Goal: Task Accomplishment & Management: Complete application form

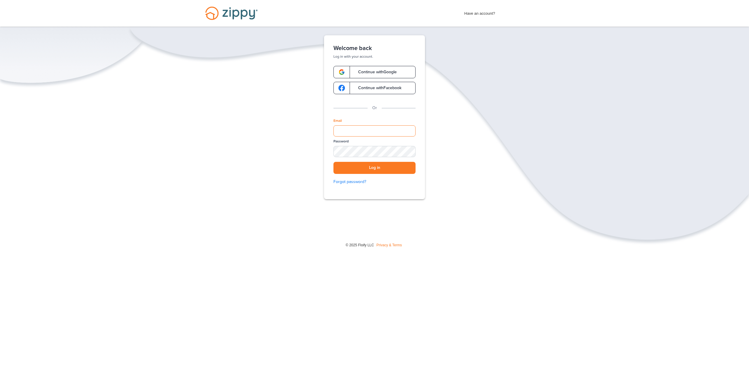
click at [354, 136] on input "Email" at bounding box center [374, 130] width 82 height 11
click at [355, 132] on input "Email" at bounding box center [374, 130] width 82 height 11
type input "**********"
click at [408, 151] on div "SHOW" at bounding box center [408, 152] width 13 height 6
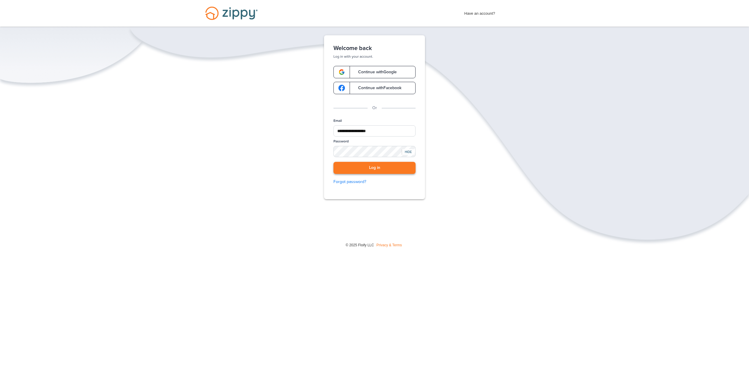
click at [377, 169] on button "Log in" at bounding box center [374, 168] width 82 height 12
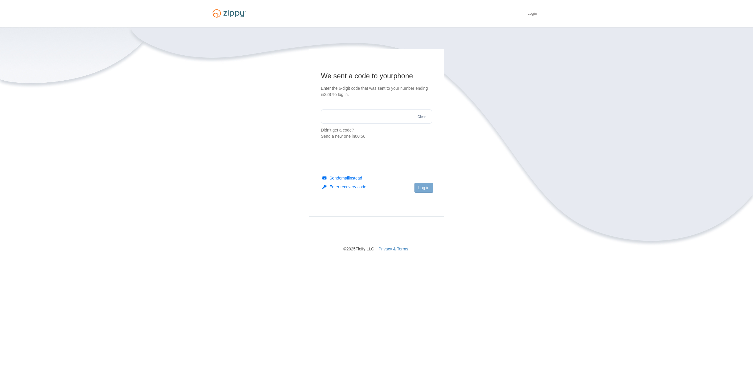
click at [354, 115] on input "text" at bounding box center [376, 116] width 111 height 14
type input "******"
click at [433, 190] on footer "Log in" at bounding box center [376, 197] width 135 height 38
click at [430, 190] on button "Log in" at bounding box center [424, 188] width 19 height 10
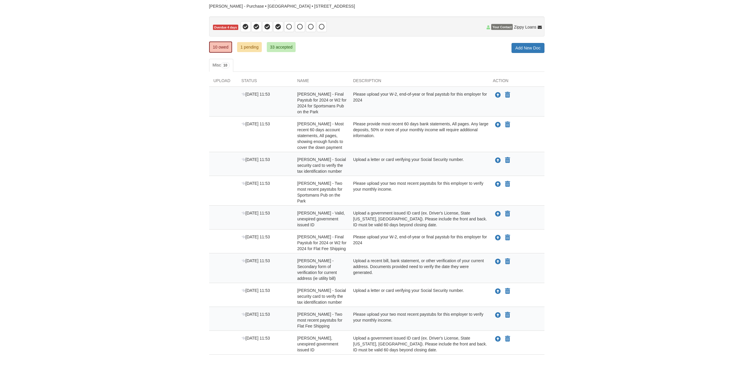
scroll to position [29, 0]
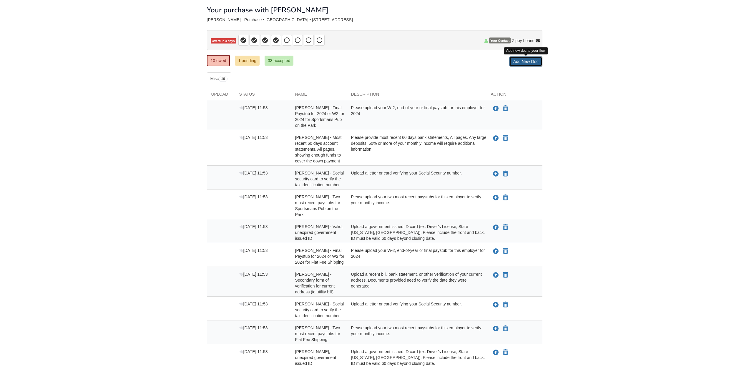
click at [526, 61] on link "Add New Doc" at bounding box center [525, 61] width 33 height 10
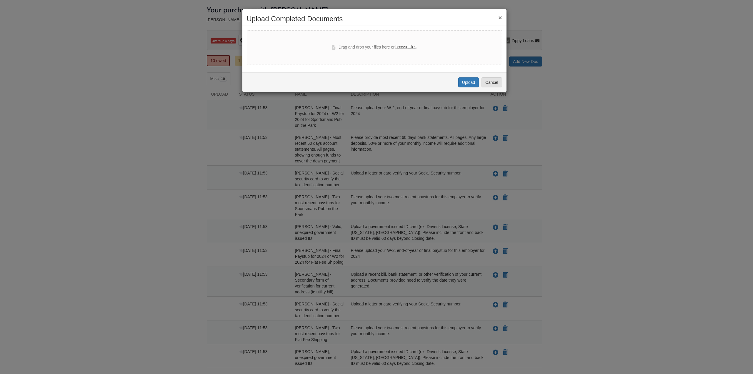
click at [407, 45] on label "browse files" at bounding box center [405, 47] width 21 height 6
click at [0, 0] on input "browse files" at bounding box center [0, 0] width 0 height 0
click at [503, 19] on div "× Upload Completed Documents" at bounding box center [374, 20] width 264 height 11
click at [502, 18] on div "× Upload Completed Documents" at bounding box center [374, 20] width 264 height 11
click at [499, 19] on button "×" at bounding box center [500, 17] width 4 height 6
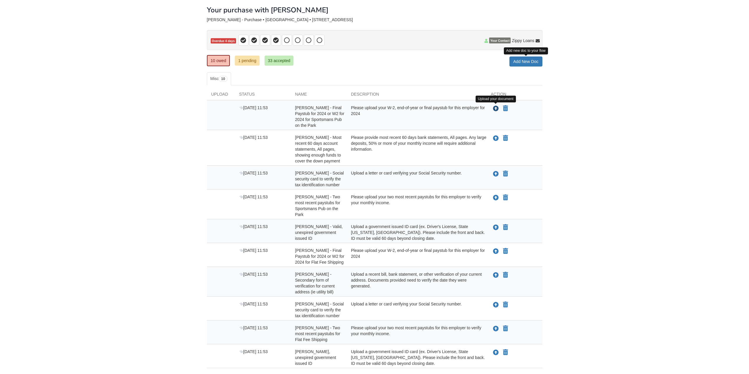
click at [497, 110] on icon "Upload Lynaya McIntosh - Final Paystub for 2024 or W2 for 2024 for Sportsmans P…" at bounding box center [496, 109] width 6 height 6
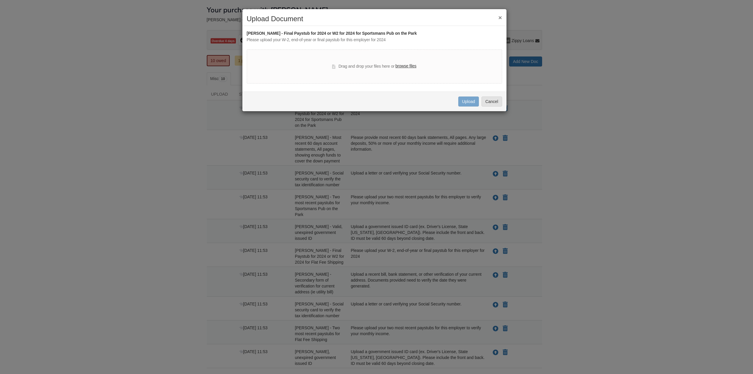
click at [405, 66] on label "browse files" at bounding box center [405, 66] width 21 height 6
click at [0, 0] on input "browse files" at bounding box center [0, 0] width 0 height 0
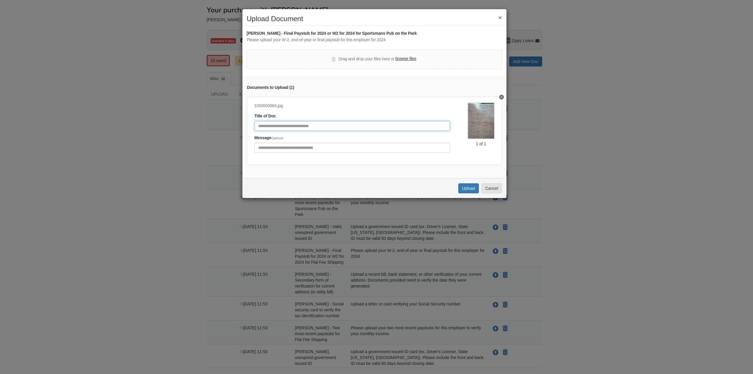
click at [321, 129] on input "Document Title" at bounding box center [353, 126] width 196 height 10
click at [309, 150] on input "Include any comments on this document" at bounding box center [353, 148] width 196 height 10
click at [288, 147] on input "Include any comments on this document" at bounding box center [353, 148] width 196 height 10
click at [285, 125] on input "Document Title" at bounding box center [353, 126] width 196 height 10
type input "*******"
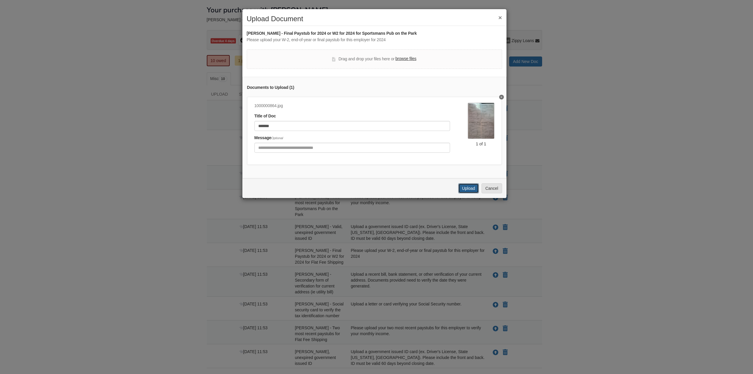
click at [477, 193] on button "Upload" at bounding box center [468, 188] width 21 height 10
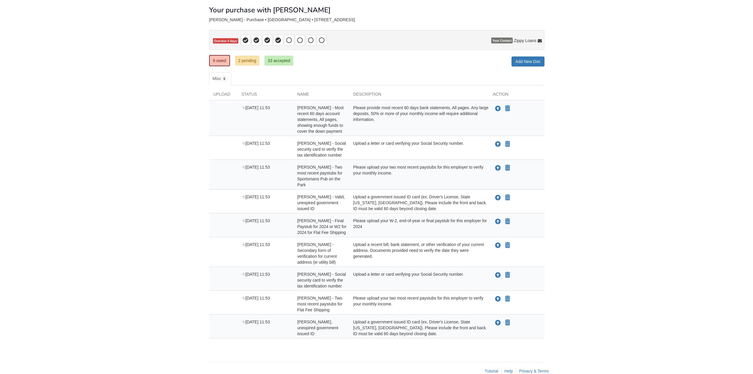
scroll to position [29, 0]
click at [496, 108] on icon "Upload Lynaya McIntosh - Most recent 60 days account statements, All pages, sho…" at bounding box center [496, 109] width 6 height 6
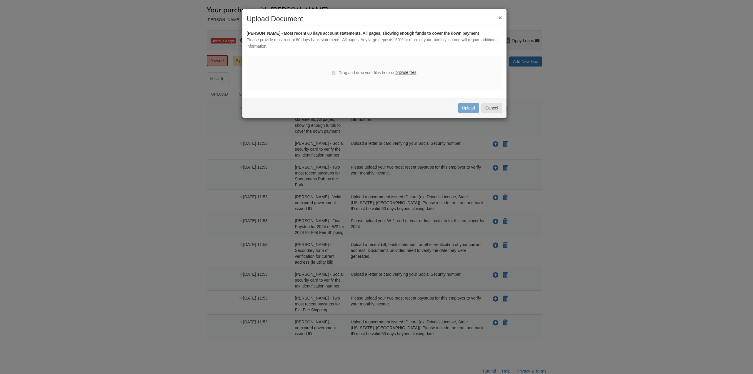
click at [405, 74] on label "browse files" at bounding box center [405, 72] width 21 height 6
click at [0, 0] on input "browse files" at bounding box center [0, 0] width 0 height 0
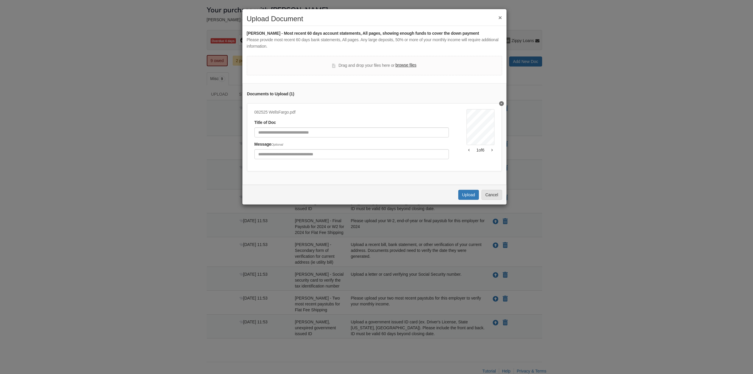
click at [409, 66] on label "browse files" at bounding box center [405, 65] width 21 height 6
click at [0, 0] on input "browse files" at bounding box center [0, 0] width 0 height 0
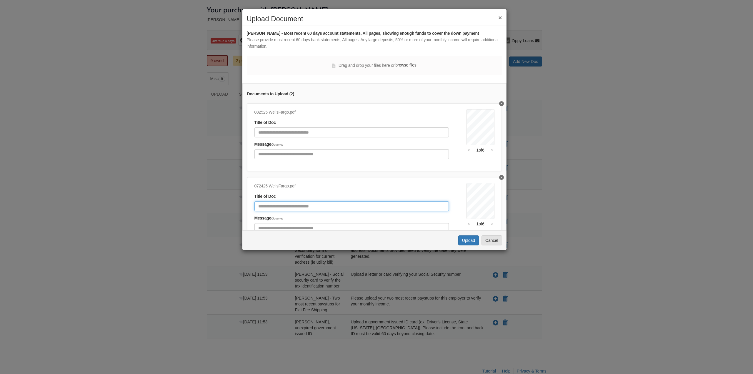
click at [339, 207] on input "Document Title" at bounding box center [352, 206] width 195 height 10
type input "*"
click at [471, 242] on button "Upload" at bounding box center [468, 240] width 21 height 10
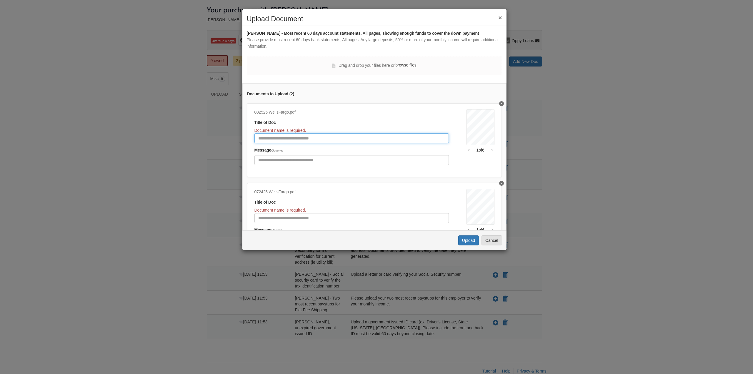
click at [291, 143] on input "Document Title" at bounding box center [352, 138] width 195 height 10
click at [293, 140] on input "Document Title" at bounding box center [352, 138] width 195 height 10
type input "**********"
click at [304, 217] on input "Document Title" at bounding box center [352, 218] width 195 height 10
click at [466, 238] on button "Upload" at bounding box center [468, 240] width 21 height 10
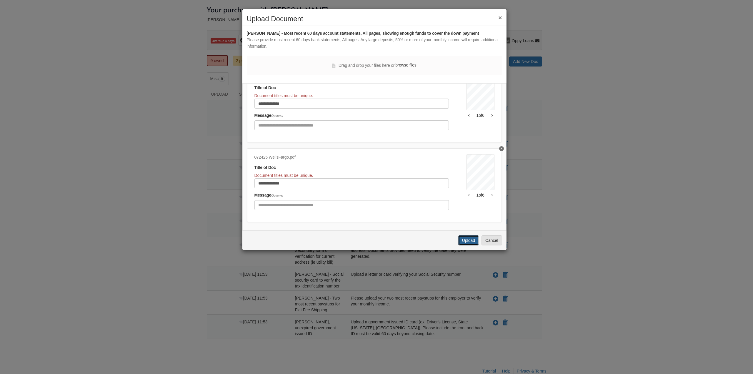
scroll to position [44, 0]
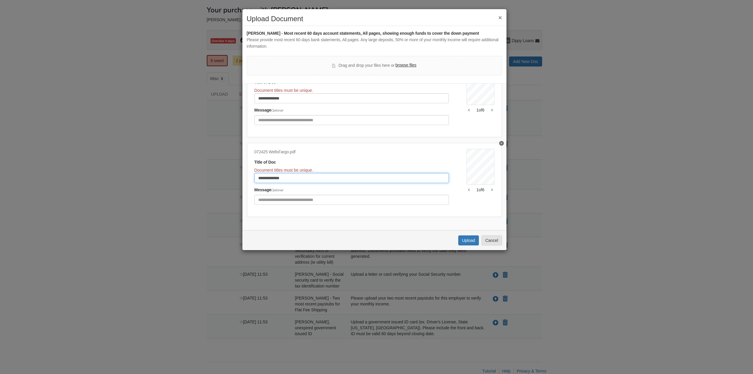
click at [296, 175] on input "**********" at bounding box center [352, 178] width 195 height 10
type input "**********"
click at [312, 93] on input "**********" at bounding box center [352, 98] width 195 height 10
click at [471, 236] on button "Upload" at bounding box center [468, 240] width 21 height 10
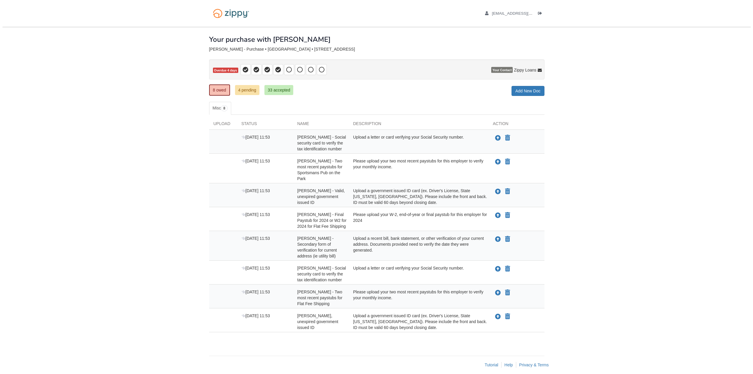
scroll to position [6, 0]
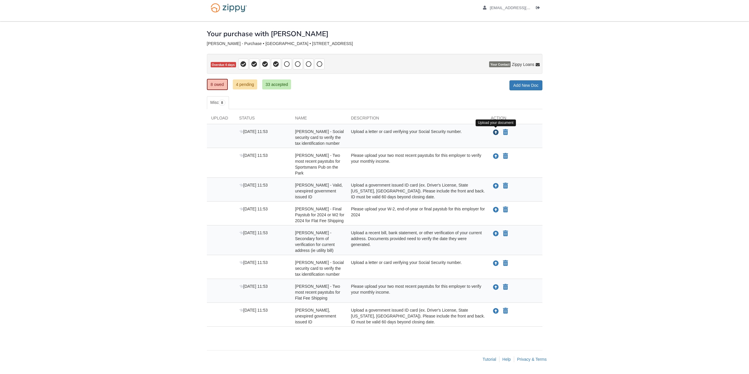
click at [494, 134] on icon "Upload Lynaya McIntosh - Social security card to verify the tax identification …" at bounding box center [496, 133] width 6 height 6
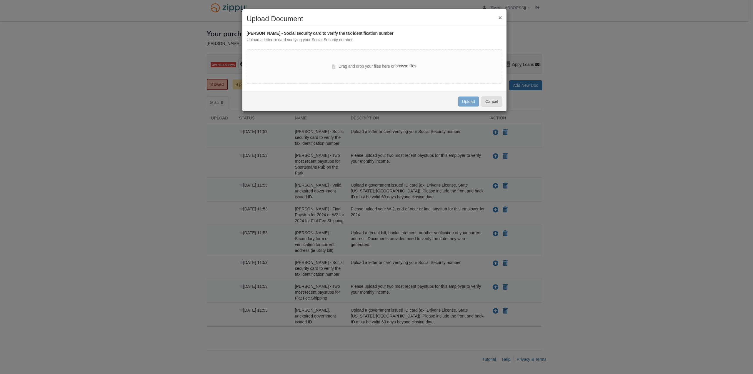
click at [410, 67] on label "browse files" at bounding box center [405, 66] width 21 height 6
click at [0, 0] on input "browse files" at bounding box center [0, 0] width 0 height 0
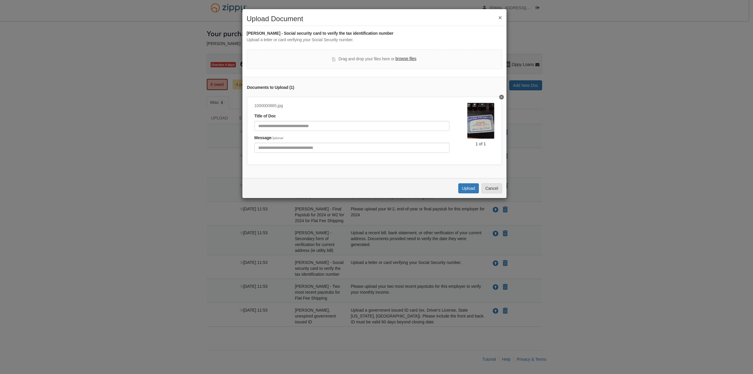
click at [333, 131] on div "1000000865.jpg Title of Doc Message Optional" at bounding box center [361, 130] width 213 height 54
click at [334, 123] on input "Document Title" at bounding box center [352, 126] width 195 height 10
type input "***"
click at [470, 193] on button "Upload" at bounding box center [468, 188] width 21 height 10
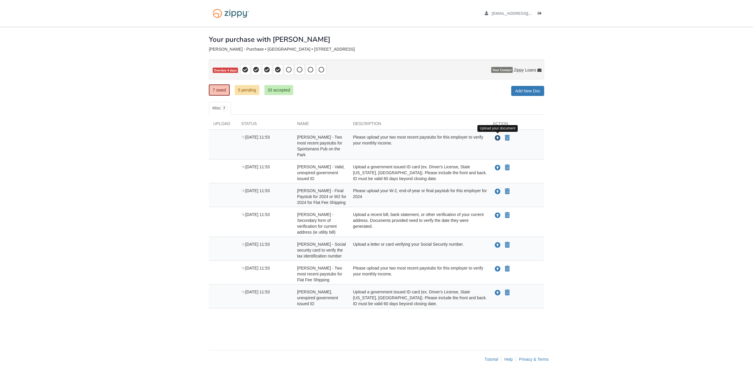
click at [497, 139] on icon "Upload Lynaya McIntosh - Two most recent paystubs for Sportsmans Pub on the Park" at bounding box center [498, 138] width 6 height 6
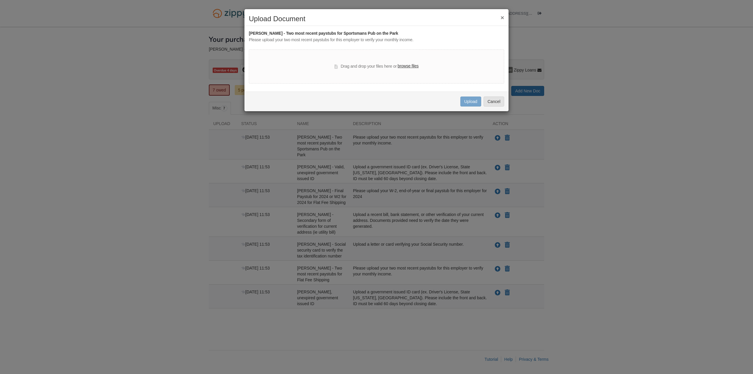
click at [404, 67] on label "browse files" at bounding box center [408, 66] width 21 height 6
click at [0, 0] on input "browse files" at bounding box center [0, 0] width 0 height 0
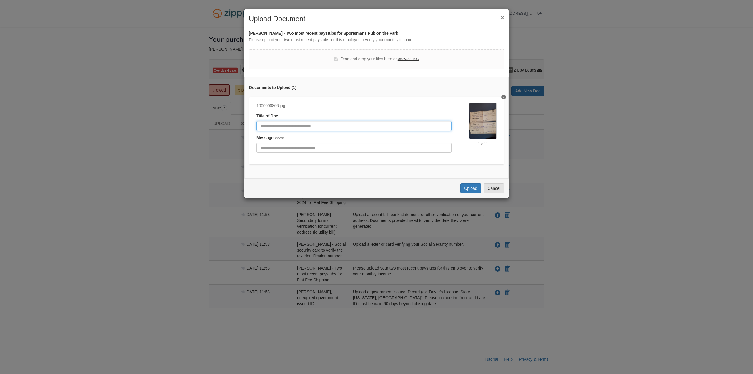
click at [327, 127] on input "Document Title" at bounding box center [354, 126] width 195 height 10
click at [325, 124] on input "Document Title" at bounding box center [354, 126] width 195 height 10
type input "*"
type input "**********"
click at [469, 198] on div "Uploading... Upload Cancel" at bounding box center [377, 188] width 264 height 20
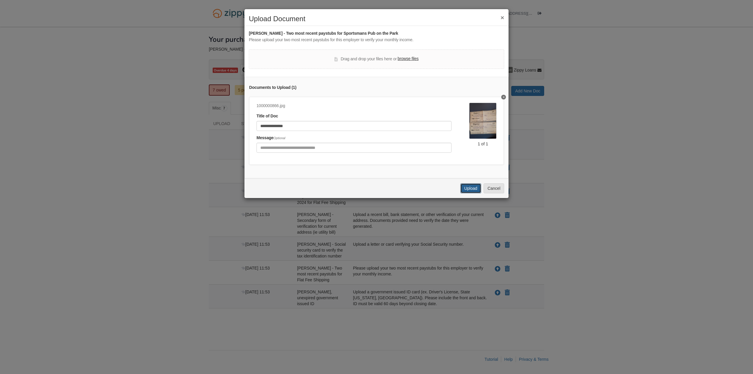
click at [468, 193] on button "Upload" at bounding box center [471, 188] width 21 height 10
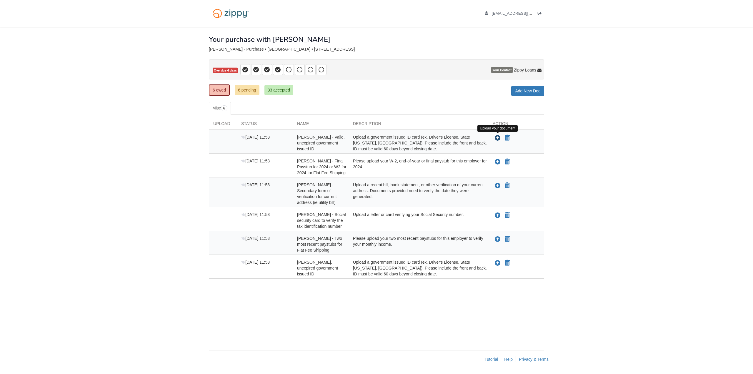
click at [497, 139] on icon "Upload Lynaya McIntosh - Valid, unexpired government issued ID" at bounding box center [498, 138] width 6 height 6
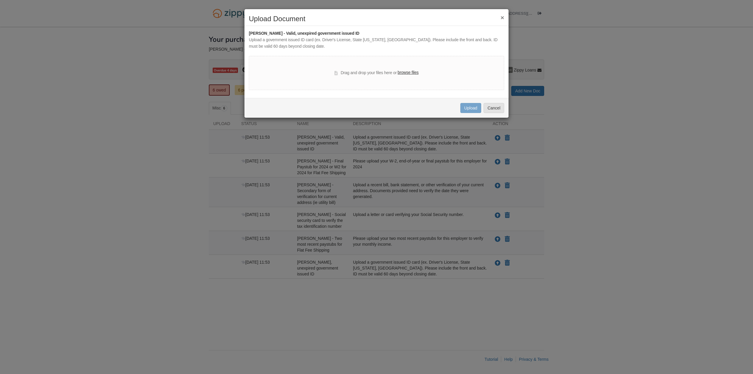
click at [402, 73] on label "browse files" at bounding box center [408, 72] width 21 height 6
click at [0, 0] on input "browse files" at bounding box center [0, 0] width 0 height 0
click at [406, 72] on label "browse files" at bounding box center [408, 72] width 21 height 6
click at [0, 0] on input "browse files" at bounding box center [0, 0] width 0 height 0
click at [497, 109] on button "Cancel" at bounding box center [494, 108] width 21 height 10
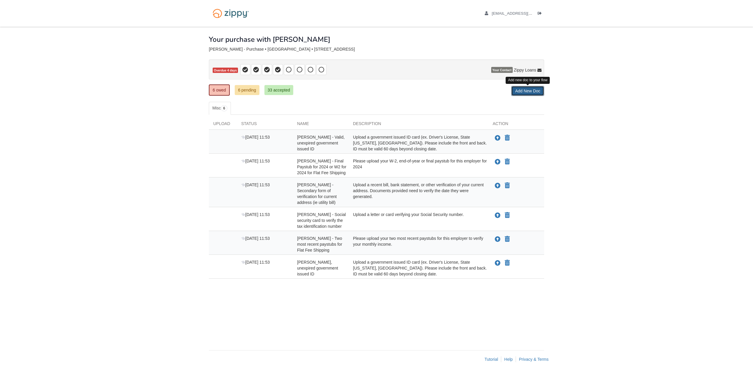
click at [525, 93] on link "Add New Doc" at bounding box center [527, 91] width 33 height 10
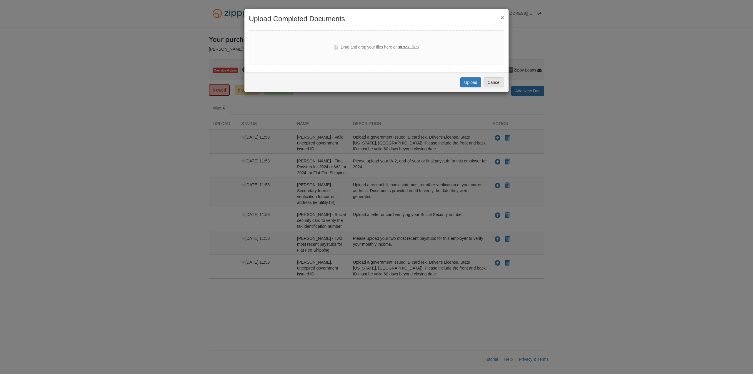
click at [412, 47] on label "browse files" at bounding box center [408, 47] width 21 height 6
click at [0, 0] on input "browse files" at bounding box center [0, 0] width 0 height 0
select select "****"
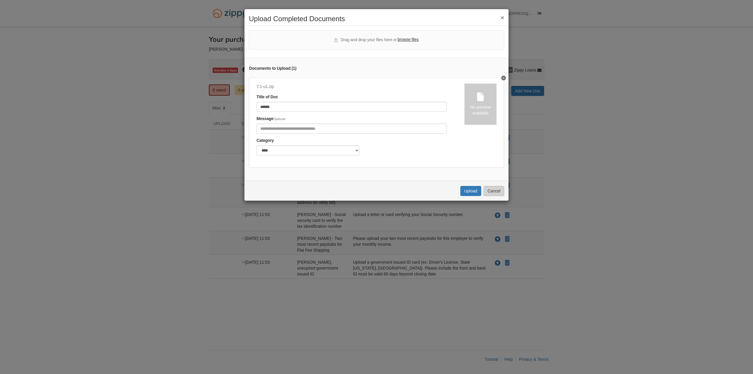
click at [503, 77] on icon "Delete 7.1-u1" at bounding box center [503, 78] width 1 height 2
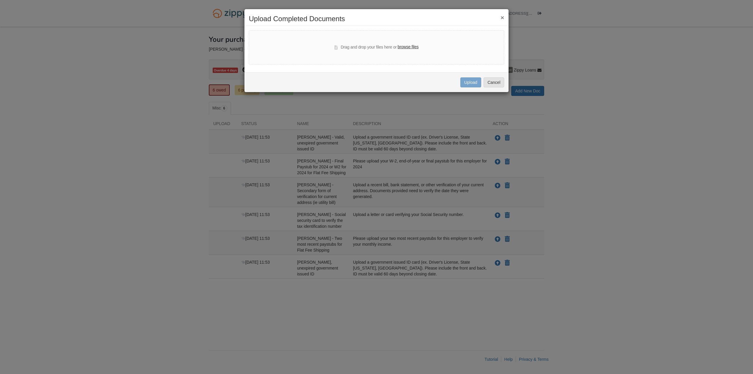
click at [505, 17] on div "× Upload Completed Documents" at bounding box center [377, 20] width 264 height 11
click at [503, 18] on button "×" at bounding box center [503, 17] width 4 height 6
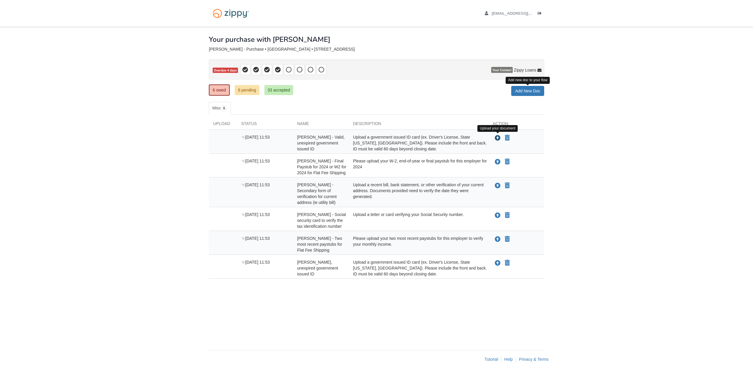
click at [498, 139] on icon "Upload Lynaya McIntosh - Valid, unexpired government issued ID" at bounding box center [498, 138] width 6 height 6
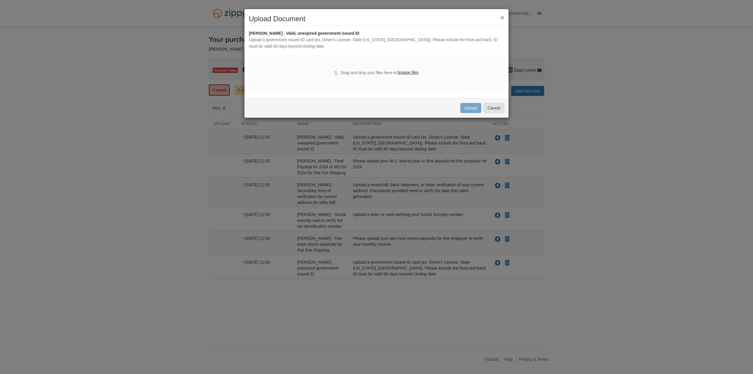
click at [414, 71] on label "browse files" at bounding box center [408, 72] width 21 height 6
click at [0, 0] on input "browse files" at bounding box center [0, 0] width 0 height 0
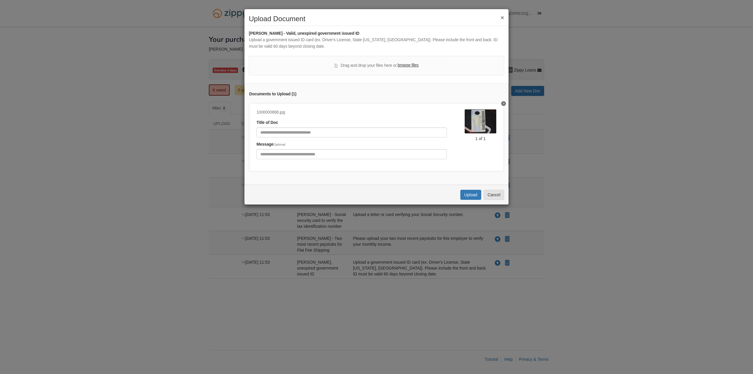
click at [405, 66] on label "browse files" at bounding box center [408, 65] width 21 height 6
click at [0, 0] on input "browse files" at bounding box center [0, 0] width 0 height 0
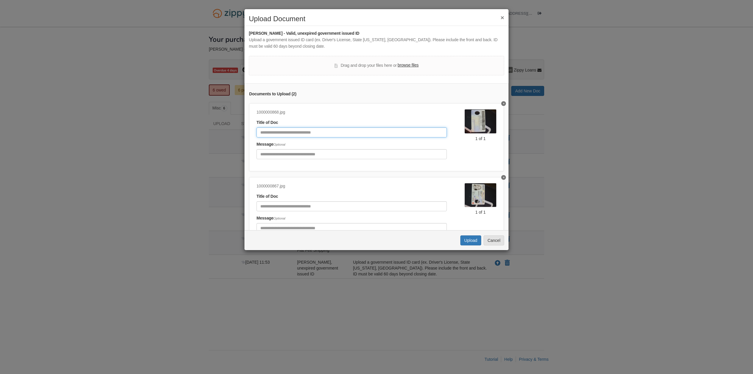
click at [319, 134] on input "Document Title" at bounding box center [352, 132] width 190 height 10
type input "****"
click at [295, 208] on input "Document Title" at bounding box center [352, 206] width 190 height 10
type input "*****"
click at [474, 240] on button "Upload" at bounding box center [471, 240] width 21 height 10
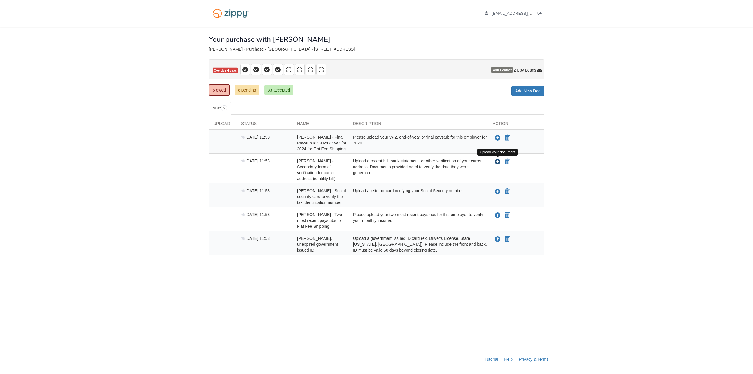
click at [499, 162] on icon "Upload Scott Kleinschmidt - Secondary form of verification for current address …" at bounding box center [498, 162] width 6 height 6
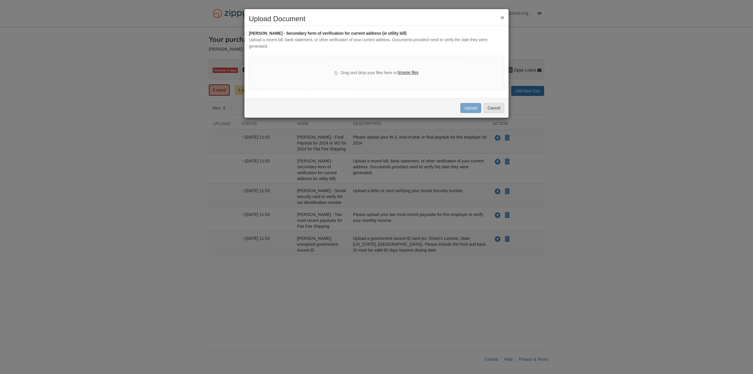
click at [408, 74] on label "browse files" at bounding box center [408, 72] width 21 height 6
click at [0, 0] on input "browse files" at bounding box center [0, 0] width 0 height 0
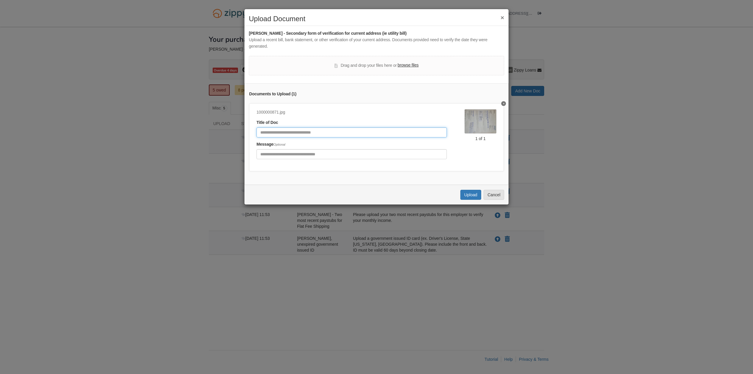
click at [349, 132] on input "Document Title" at bounding box center [352, 132] width 190 height 10
type input "****"
click at [474, 200] on button "Upload" at bounding box center [471, 195] width 21 height 10
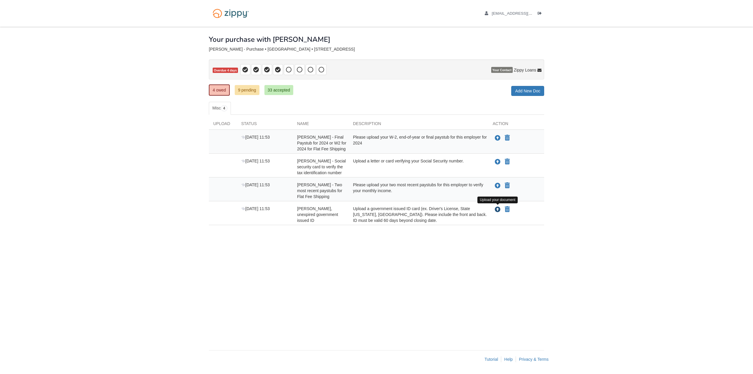
click at [498, 211] on icon "Upload Scott Kleinschmidt - Valid, unexpired government issued ID" at bounding box center [498, 210] width 6 height 6
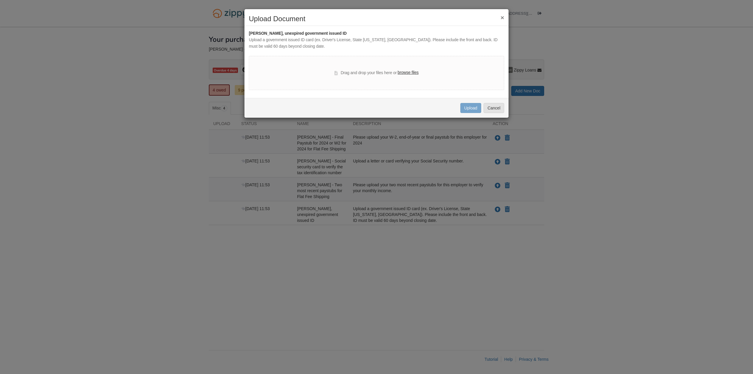
click at [409, 74] on label "browse files" at bounding box center [408, 72] width 21 height 6
click at [0, 0] on input "browse files" at bounding box center [0, 0] width 0 height 0
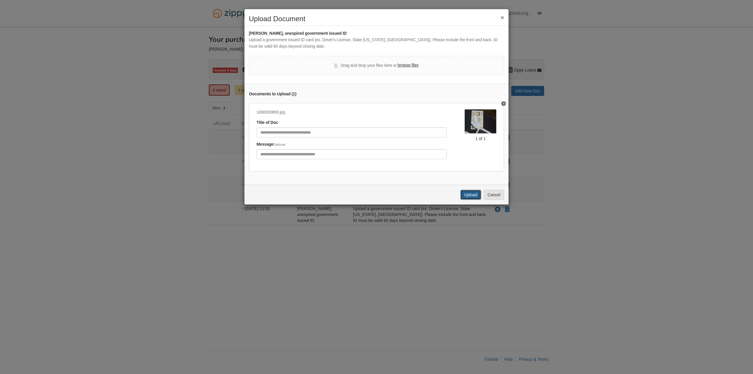
click at [473, 200] on button "Upload" at bounding box center [471, 195] width 21 height 10
click at [490, 200] on button "Cancel" at bounding box center [494, 195] width 21 height 10
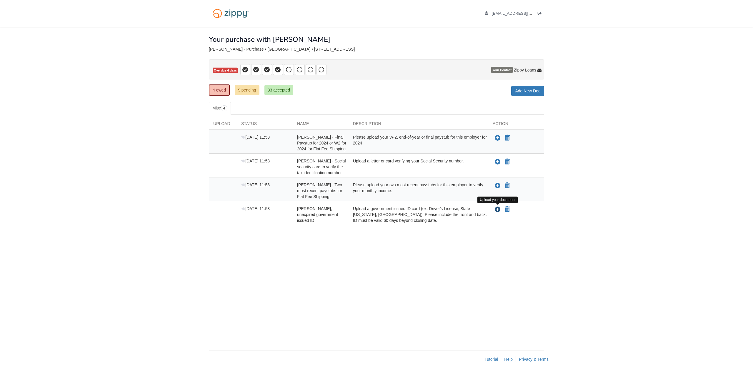
click at [498, 209] on icon "Upload Scott Kleinschmidt - Valid, unexpired government issued ID" at bounding box center [498, 210] width 6 height 6
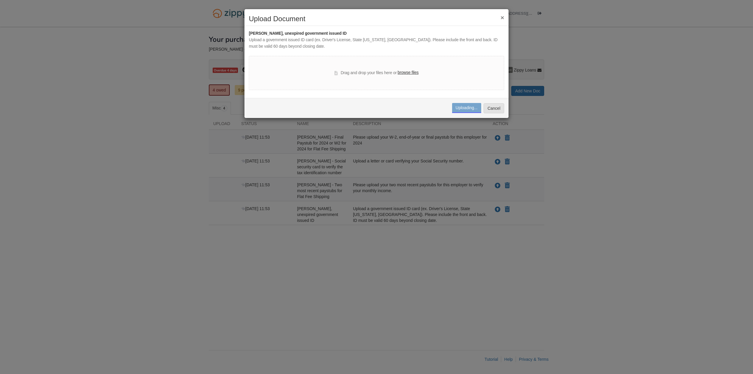
click at [406, 72] on label "browse files" at bounding box center [408, 72] width 21 height 6
click at [0, 0] on input "browse files" at bounding box center [0, 0] width 0 height 0
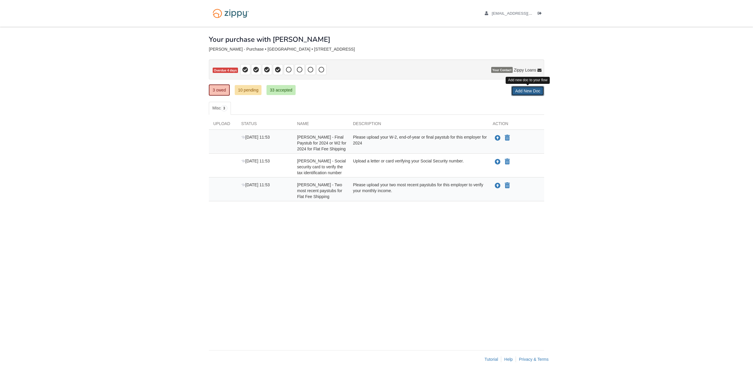
click at [517, 91] on link "Add New Doc" at bounding box center [527, 91] width 33 height 10
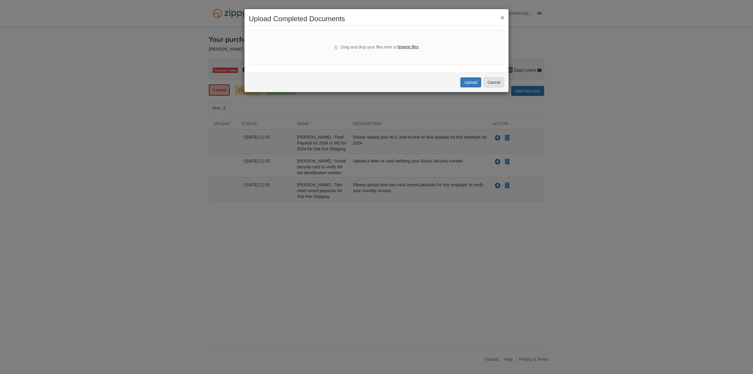
click at [409, 48] on label "browse files" at bounding box center [408, 47] width 21 height 6
click at [0, 0] on input "browse files" at bounding box center [0, 0] width 0 height 0
select select "****"
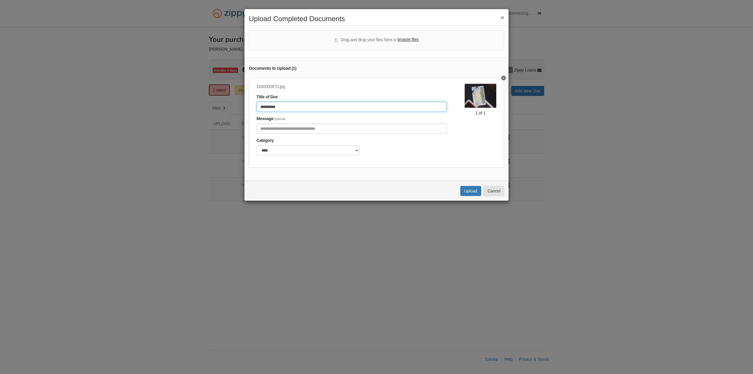
click at [293, 105] on input "**********" at bounding box center [352, 107] width 190 height 10
type input "*"
type input "**********"
click at [473, 196] on button "Upload" at bounding box center [471, 191] width 21 height 10
click at [357, 151] on select "******* ****" at bounding box center [308, 150] width 103 height 10
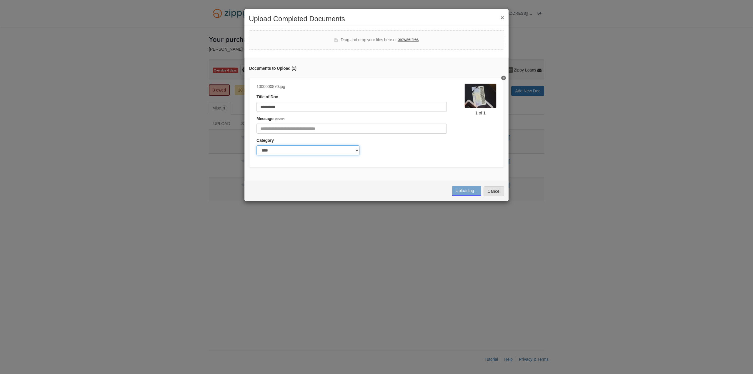
click at [357, 151] on select "******* ****" at bounding box center [308, 150] width 103 height 10
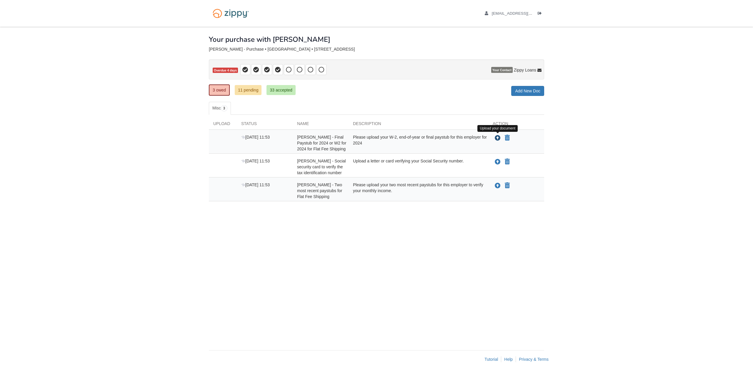
click at [498, 138] on icon "Upload Scott Kleinschmidt - Final Paystub for 2024 or W2 for 2024 for Flat Fee …" at bounding box center [498, 138] width 6 height 6
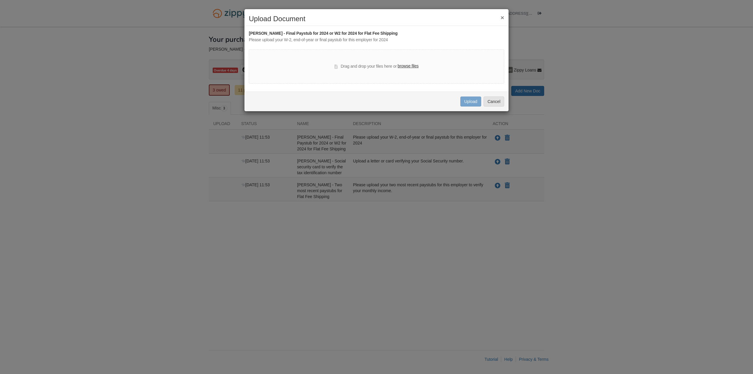
click at [404, 65] on label "browse files" at bounding box center [408, 66] width 21 height 6
click at [0, 0] on input "browse files" at bounding box center [0, 0] width 0 height 0
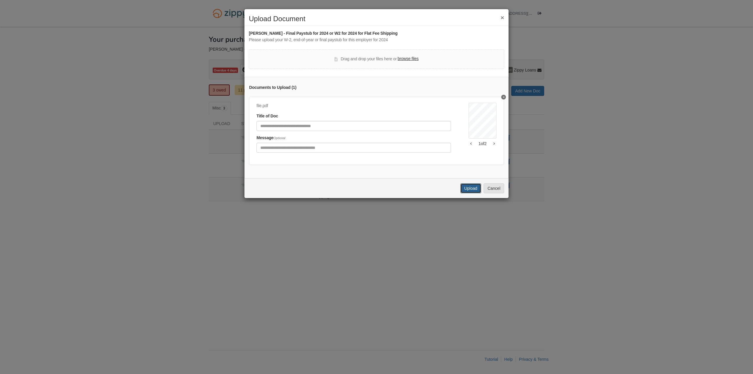
click at [473, 193] on button "Upload" at bounding box center [471, 188] width 21 height 10
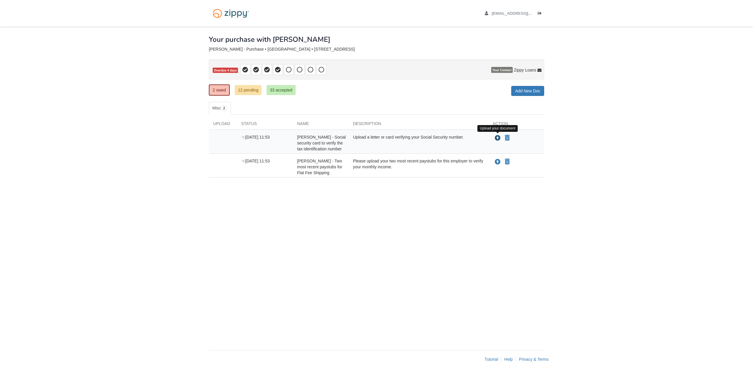
click at [498, 138] on icon "Upload Scott Kleinschmidt - Social security card to verify the tax identificati…" at bounding box center [498, 138] width 6 height 6
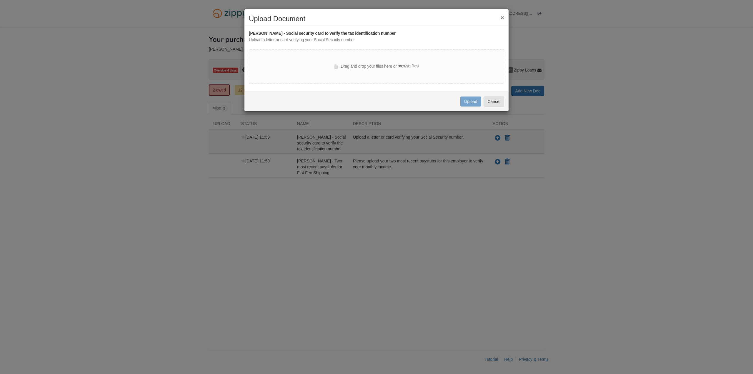
click at [409, 64] on label "browse files" at bounding box center [408, 66] width 21 height 6
click at [0, 0] on input "browse files" at bounding box center [0, 0] width 0 height 0
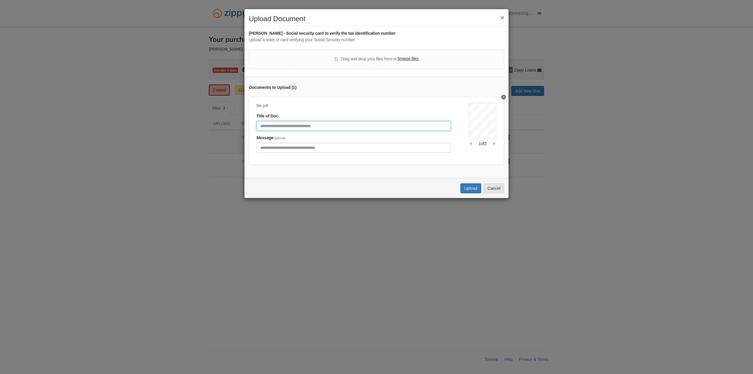
click at [336, 128] on input "Document Title" at bounding box center [354, 126] width 195 height 10
drag, startPoint x: 336, startPoint y: 128, endPoint x: 290, endPoint y: 126, distance: 45.9
click at [290, 126] on input "**********" at bounding box center [354, 126] width 195 height 10
type input "**********"
click at [473, 193] on button "Upload" at bounding box center [471, 188] width 21 height 10
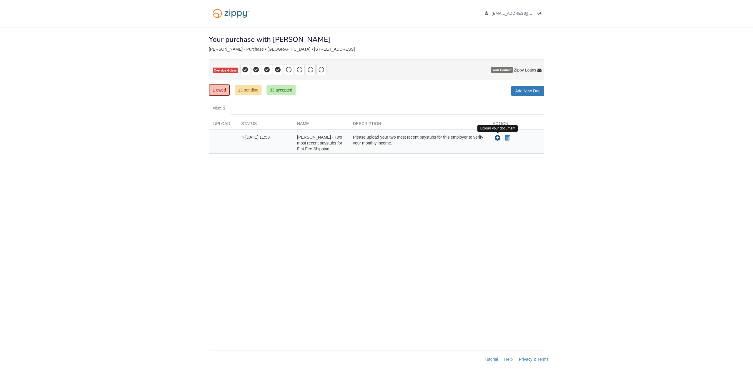
click at [498, 137] on icon "Upload Scott Kleinschmidt - Two most recent paystubs for Flat Fee Shipping" at bounding box center [498, 138] width 6 height 6
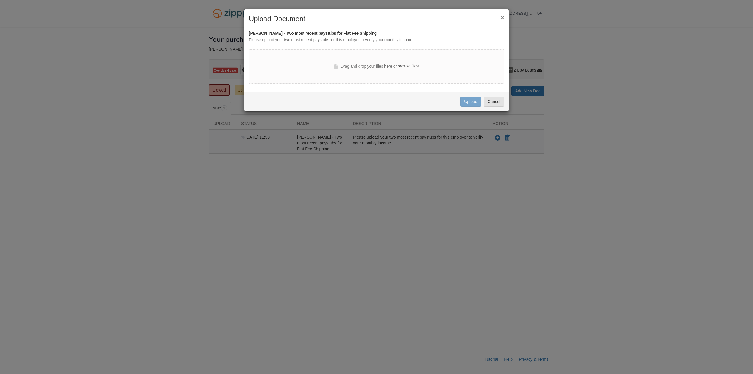
click at [405, 64] on label "browse files" at bounding box center [408, 66] width 21 height 6
click at [0, 0] on input "browse files" at bounding box center [0, 0] width 0 height 0
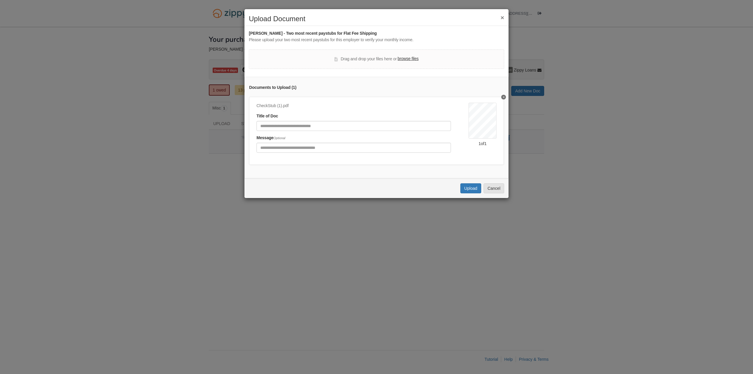
click at [409, 61] on label "browse files" at bounding box center [408, 59] width 21 height 6
click at [0, 0] on input "browse files" at bounding box center [0, 0] width 0 height 0
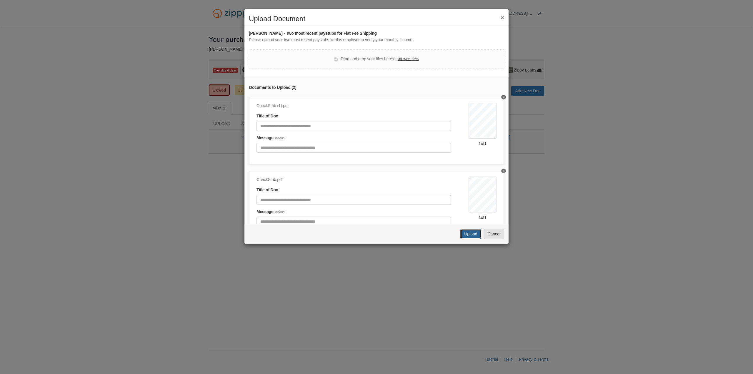
click at [469, 237] on button "Upload" at bounding box center [471, 234] width 21 height 10
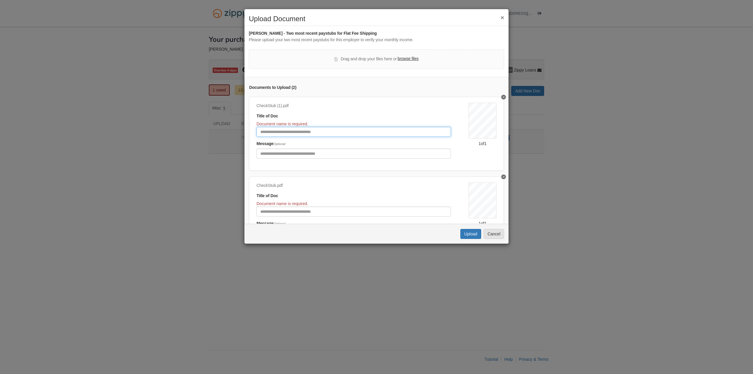
click at [310, 134] on input "Document Title" at bounding box center [354, 132] width 195 height 10
type input "*******"
type input "*********"
click at [475, 233] on button "Upload" at bounding box center [471, 234] width 21 height 10
